Goal: Information Seeking & Learning: Learn about a topic

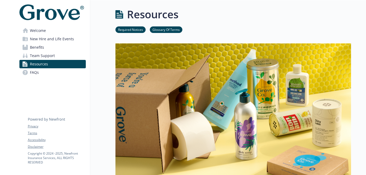
click at [71, 41] on span "New Hire and Life Events" at bounding box center [52, 39] width 44 height 8
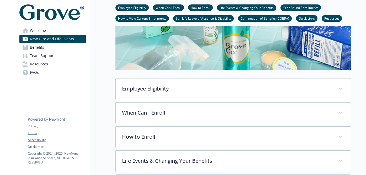
scroll to position [115, 0]
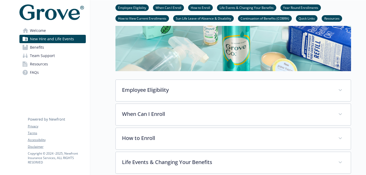
click at [60, 50] on link "Benefits" at bounding box center [52, 47] width 66 height 8
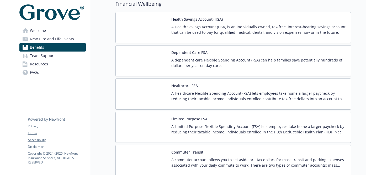
scroll to position [594, 0]
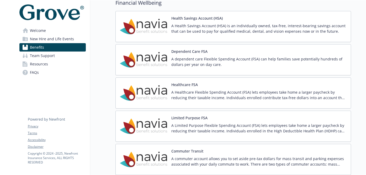
click at [209, 22] on div "Health Savings Account (HSA) A Health Savings Account (HSA) is an individually …" at bounding box center [258, 26] width 175 height 22
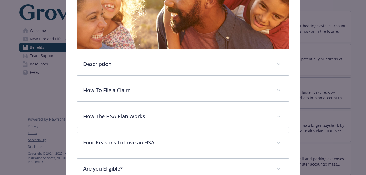
scroll to position [120, 0]
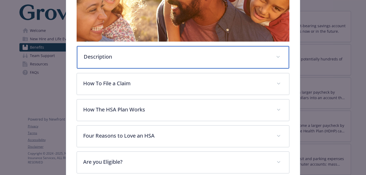
click at [193, 58] on p "Description" at bounding box center [177, 57] width 186 height 8
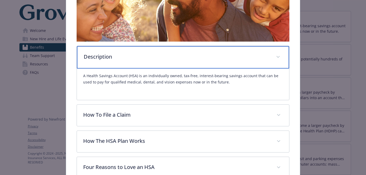
click at [193, 58] on p "Description" at bounding box center [177, 57] width 186 height 8
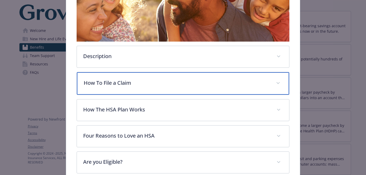
click at [185, 92] on div "How To File a Claim" at bounding box center [183, 83] width 212 height 23
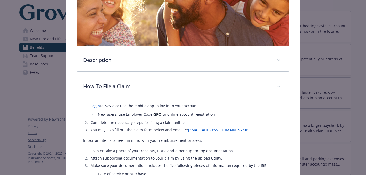
scroll to position [185, 0]
